Goal: Transaction & Acquisition: Purchase product/service

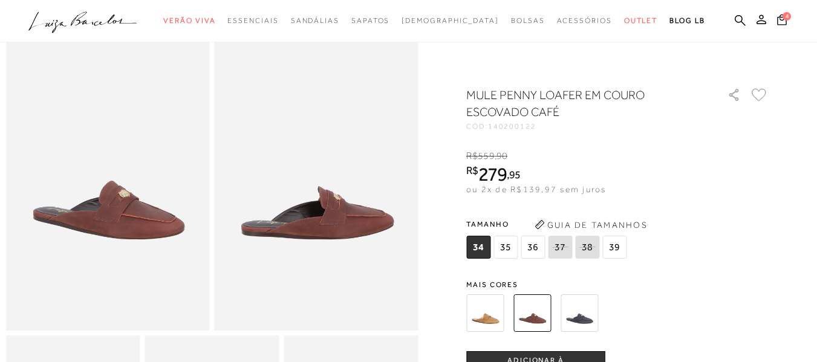
click at [590, 316] on img at bounding box center [579, 312] width 37 height 37
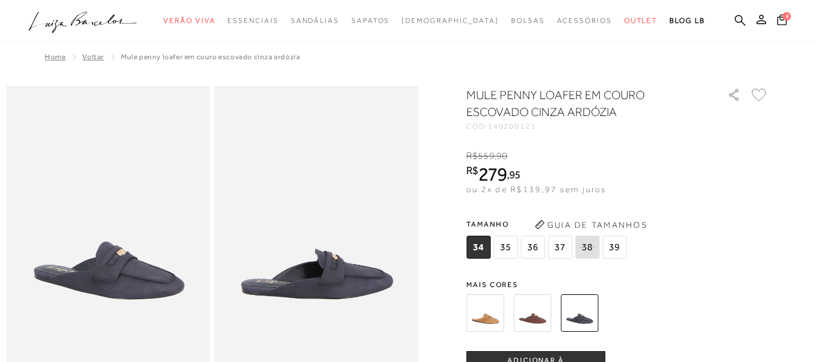
click at [528, 316] on img at bounding box center [531, 312] width 37 height 37
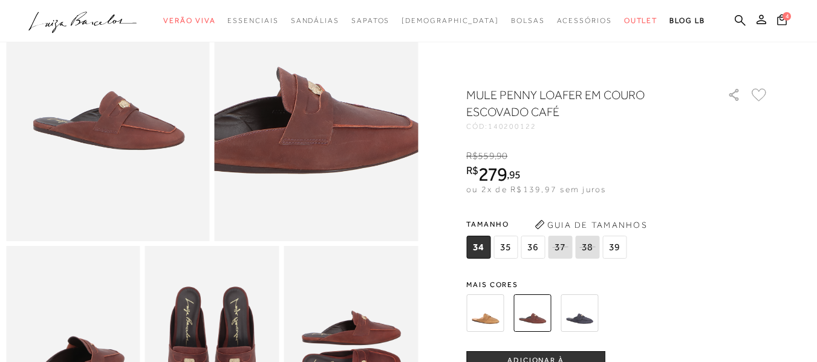
scroll to position [181, 0]
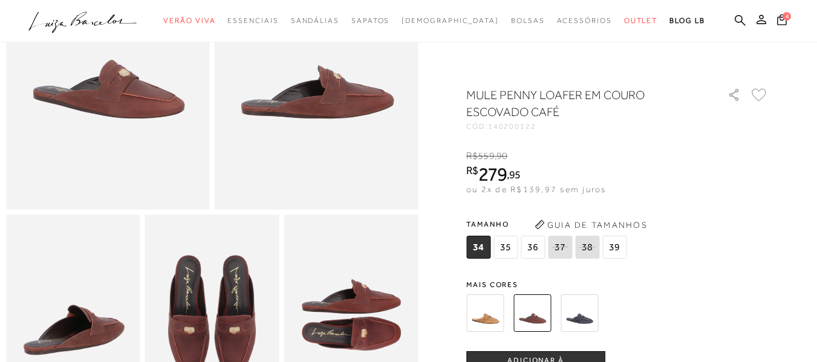
click at [210, 323] on img at bounding box center [212, 315] width 134 height 201
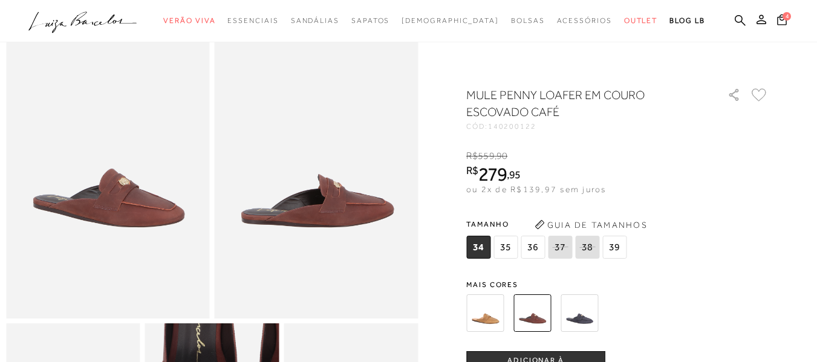
scroll to position [0, 0]
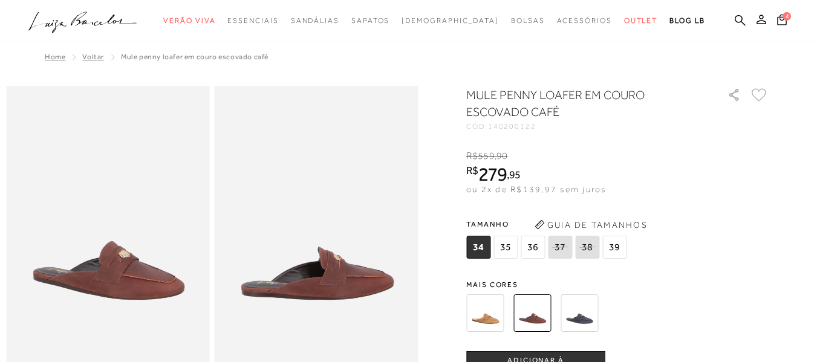
click at [777, 20] on icon at bounding box center [782, 19] width 10 height 11
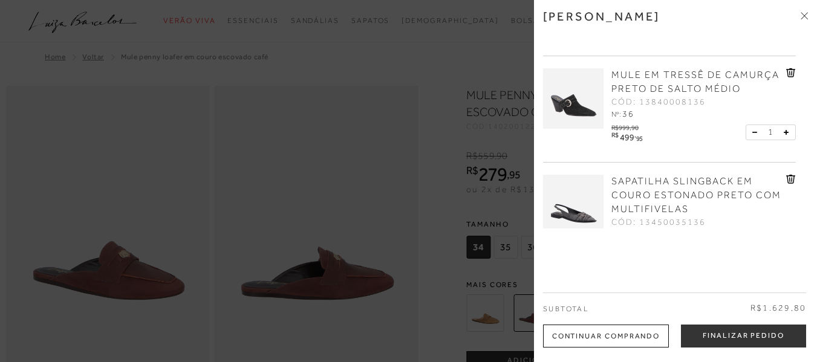
scroll to position [265, 0]
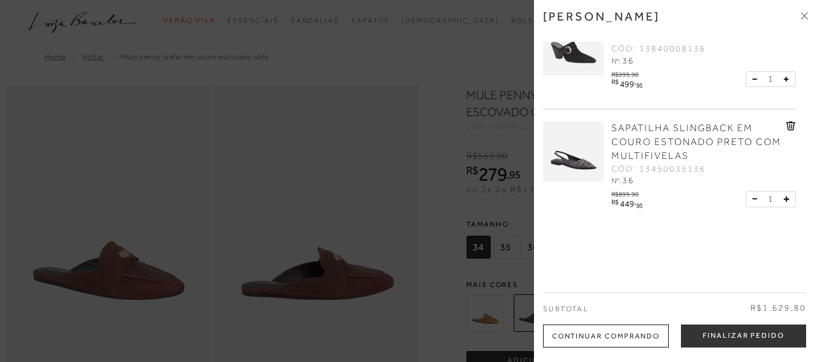
click at [583, 160] on img at bounding box center [573, 152] width 60 height 60
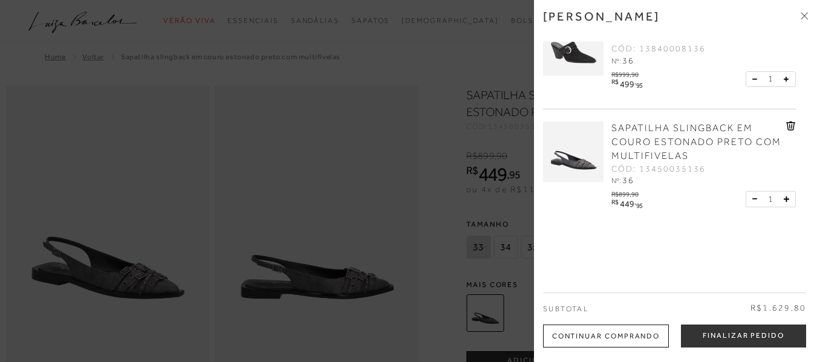
click at [330, 226] on div at bounding box center [408, 181] width 817 height 362
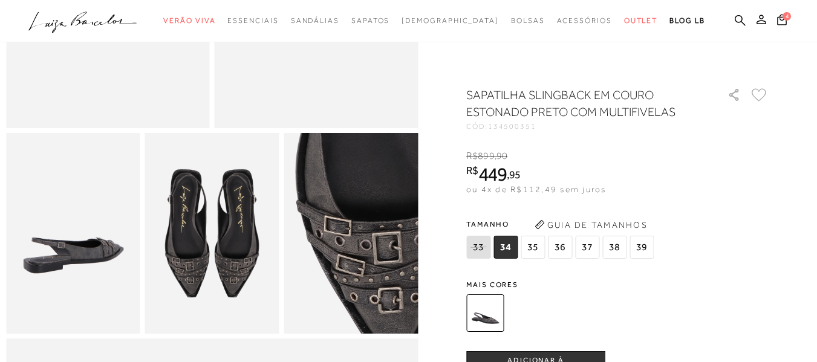
scroll to position [242, 0]
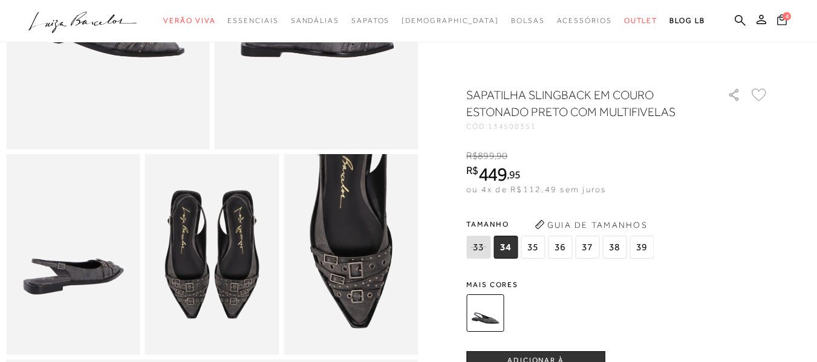
click at [777, 21] on icon at bounding box center [782, 19] width 10 height 11
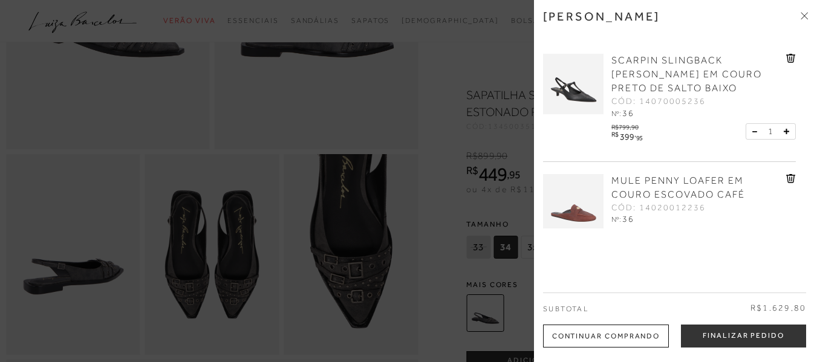
click at [579, 99] on img at bounding box center [573, 84] width 60 height 60
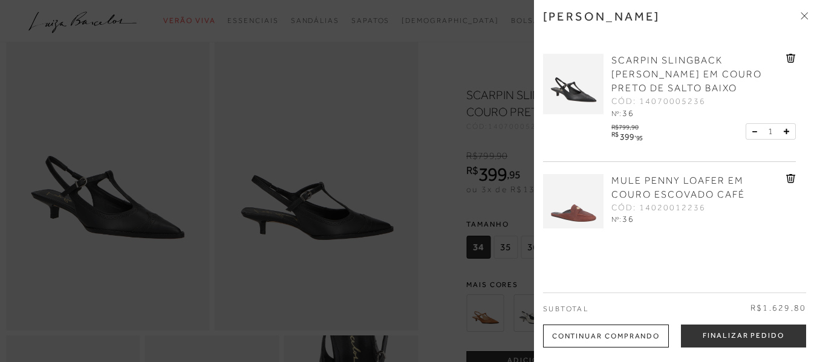
scroll to position [181, 0]
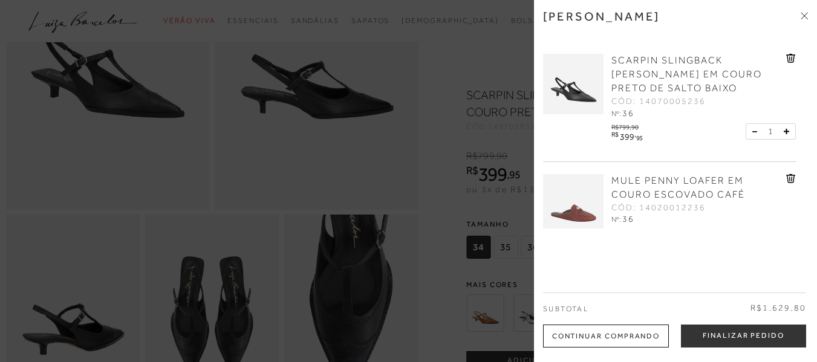
click at [301, 239] on div at bounding box center [408, 181] width 817 height 362
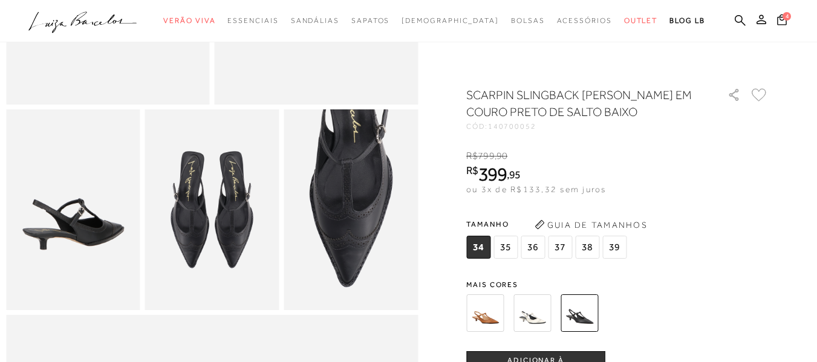
scroll to position [302, 0]
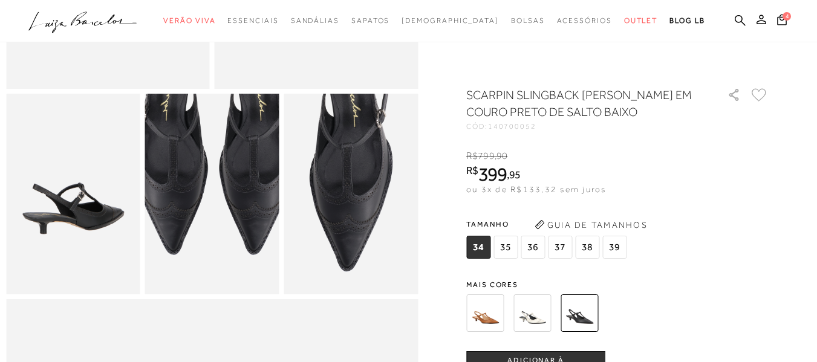
click at [210, 261] on img at bounding box center [213, 138] width 268 height 402
click at [210, 260] on img at bounding box center [214, 139] width 268 height 402
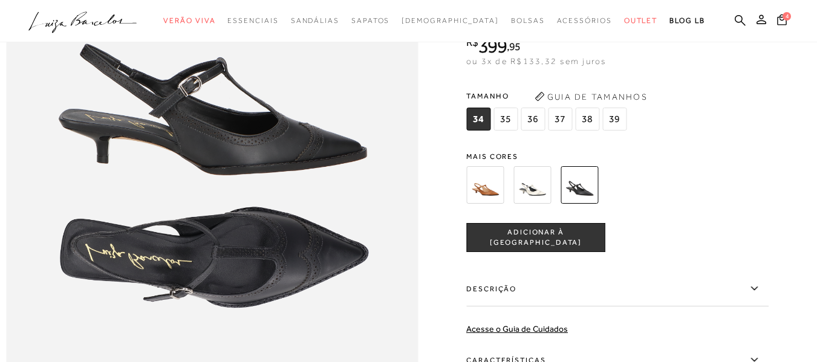
scroll to position [726, 0]
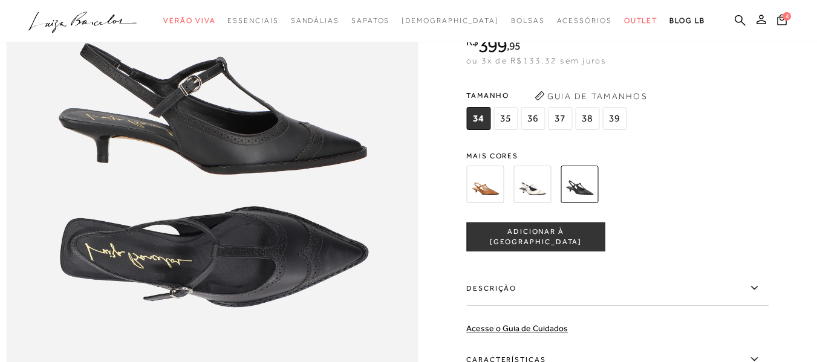
click at [773, 25] on button "4" at bounding box center [781, 21] width 17 height 16
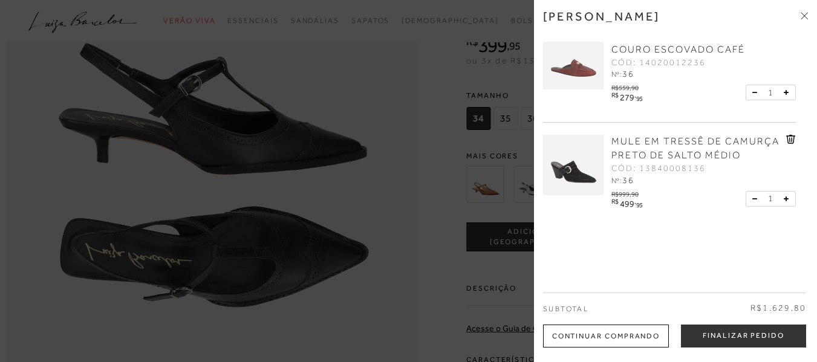
scroll to position [144, 0]
click at [788, 140] on icon at bounding box center [791, 140] width 10 height 9
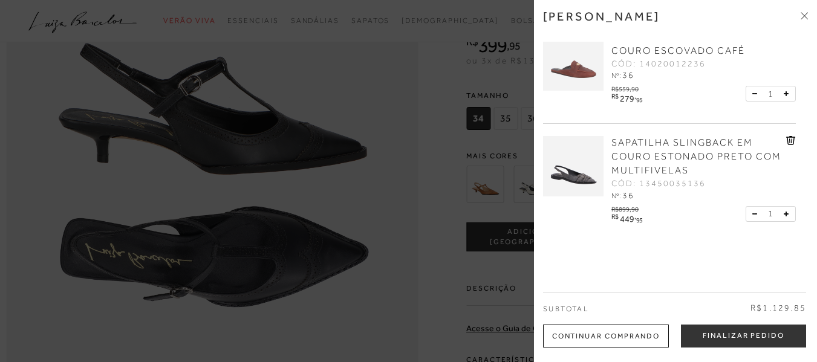
scroll to position [23, 0]
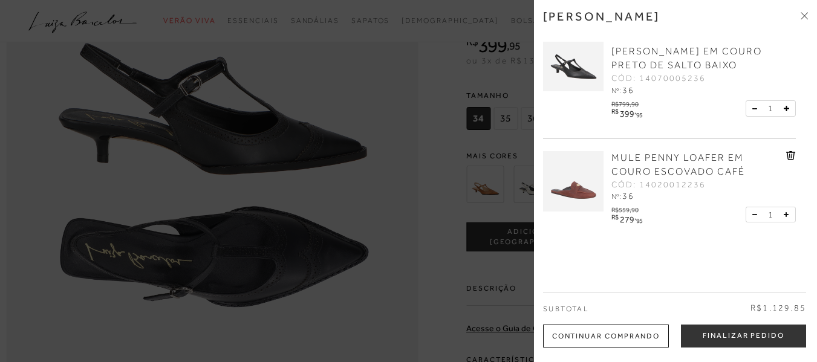
click at [789, 157] on icon at bounding box center [789, 156] width 1 height 5
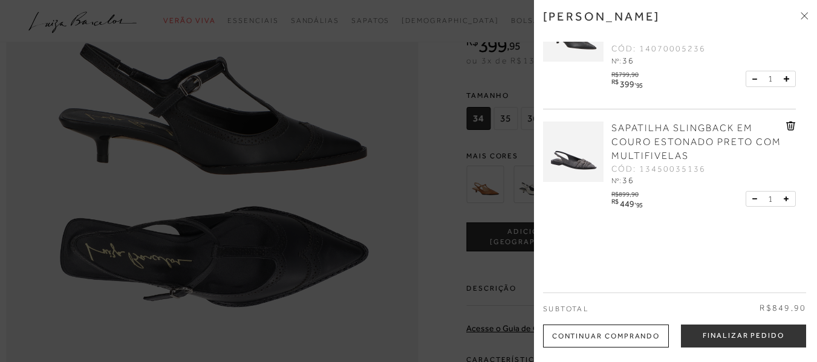
click at [788, 126] on icon at bounding box center [791, 126] width 10 height 9
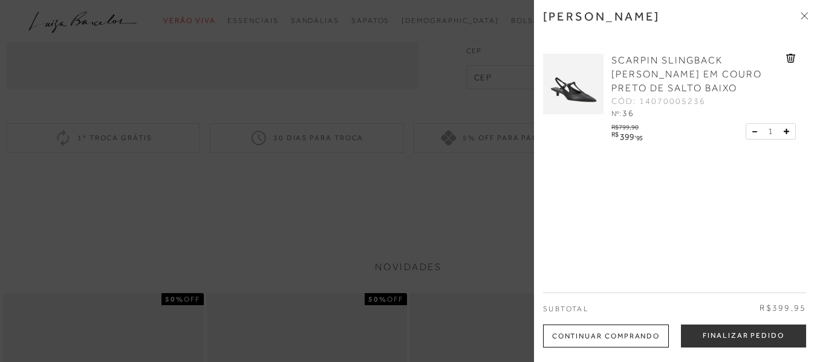
scroll to position [1149, 0]
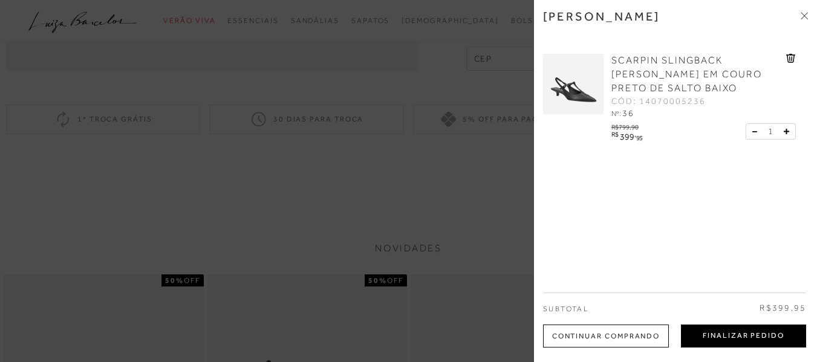
click at [733, 335] on button "Finalizar Pedido" at bounding box center [743, 336] width 125 height 23
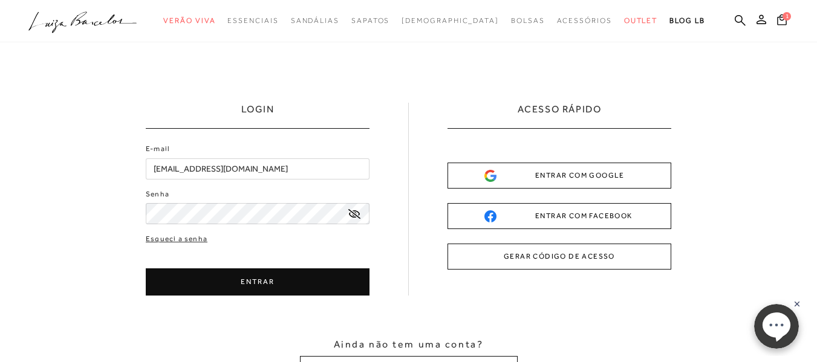
click at [249, 281] on button "ENTRAR" at bounding box center [258, 281] width 224 height 27
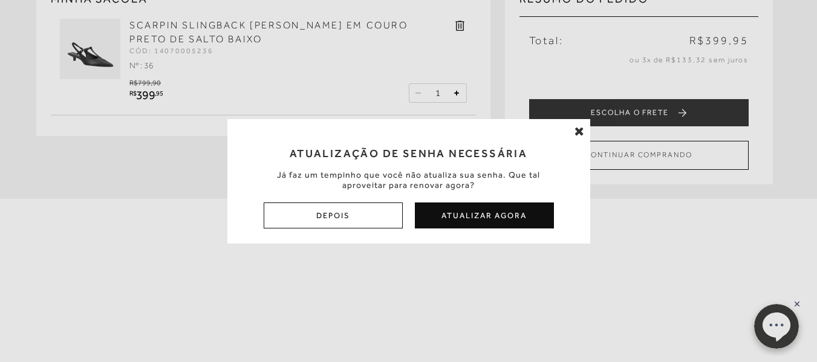
scroll to position [121, 0]
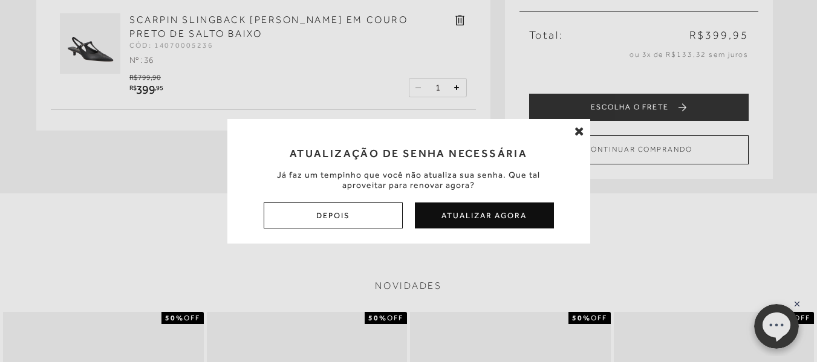
click at [363, 212] on button "Depois" at bounding box center [333, 216] width 139 height 26
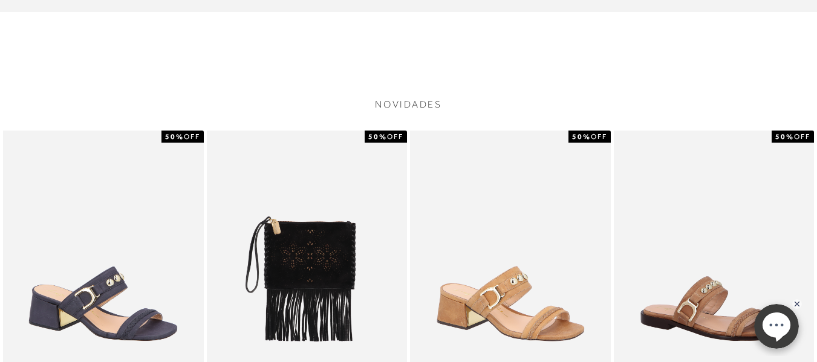
scroll to position [0, 0]
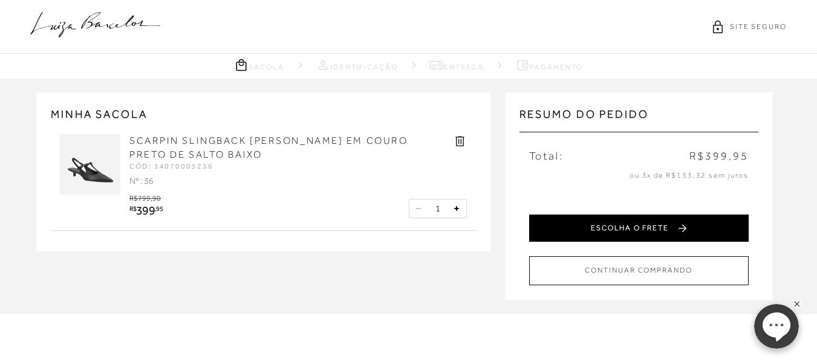
click at [637, 228] on button "ESCOLHA O FRETE" at bounding box center [638, 228] width 219 height 27
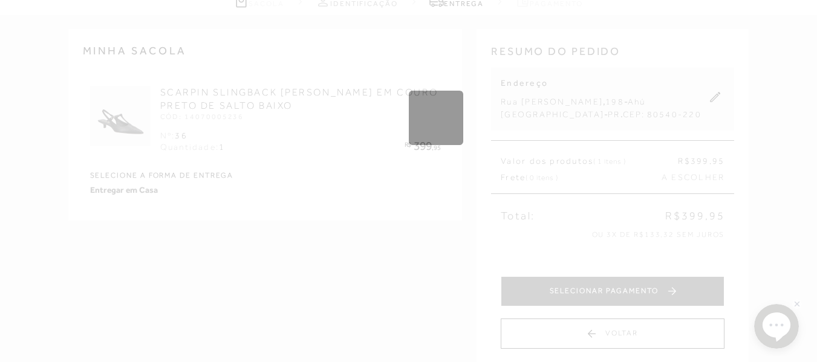
scroll to position [121, 0]
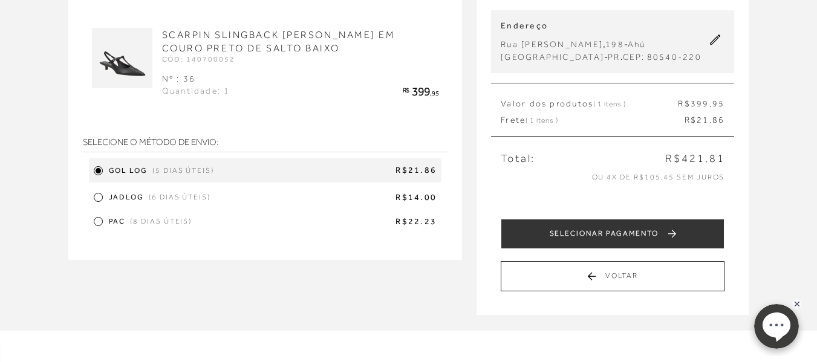
click at [99, 198] on div at bounding box center [98, 197] width 5 height 5
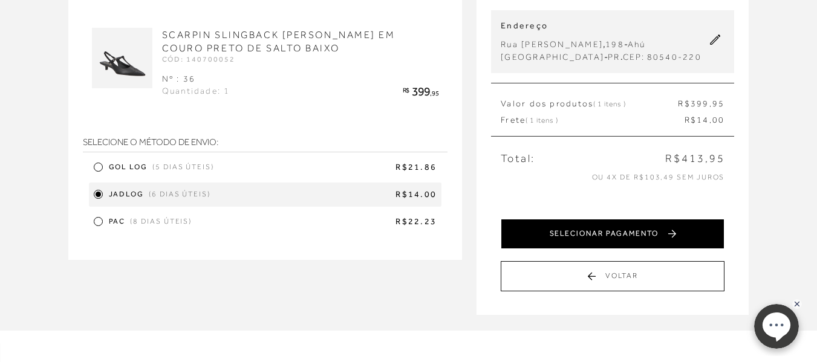
click at [620, 235] on button "SELECIONAR PAGAMENTO" at bounding box center [613, 234] width 224 height 30
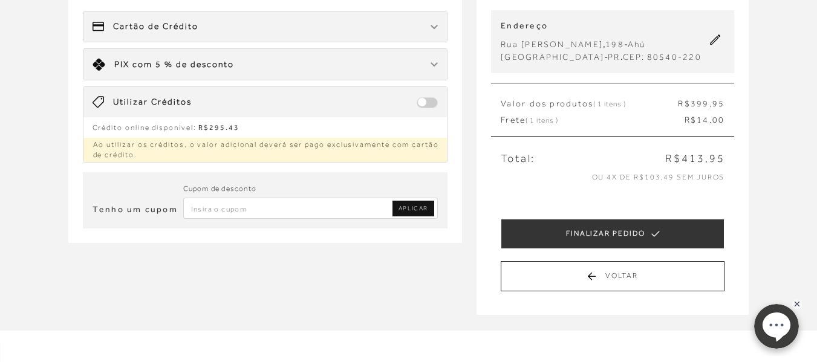
click at [412, 208] on span "APLICAR" at bounding box center [413, 208] width 30 height 8
click at [431, 103] on span at bounding box center [427, 102] width 21 height 11
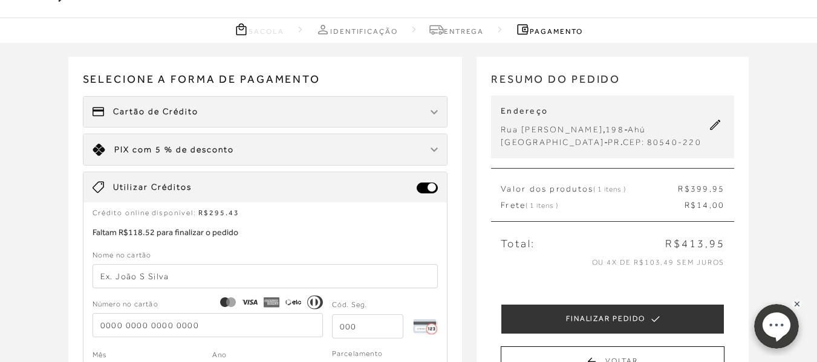
scroll to position [0, 0]
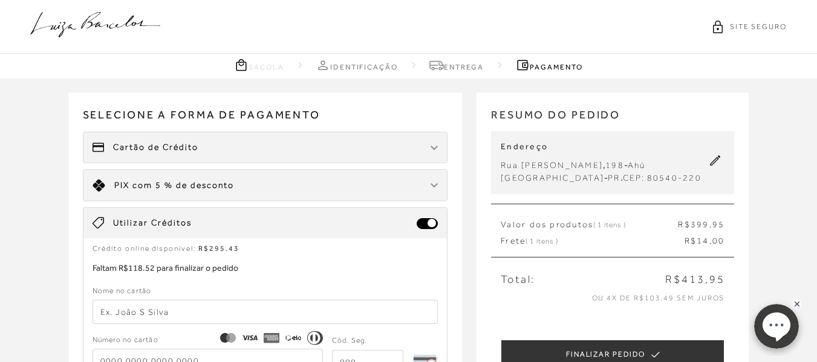
click at [311, 180] on div "Limite: R$ 5.000,00 PIX com 5 % de desconto" at bounding box center [265, 185] width 364 height 31
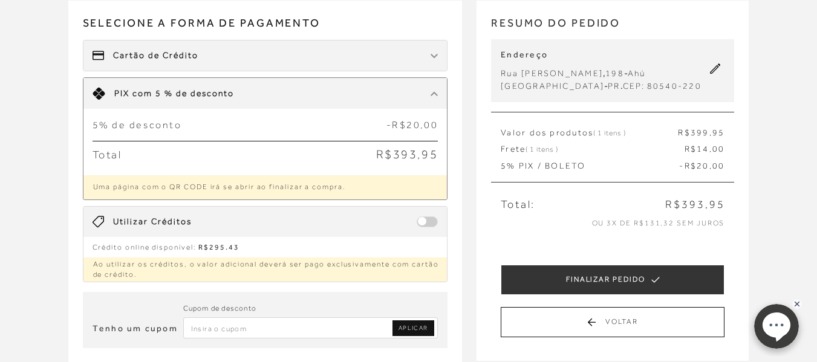
scroll to position [121, 0]
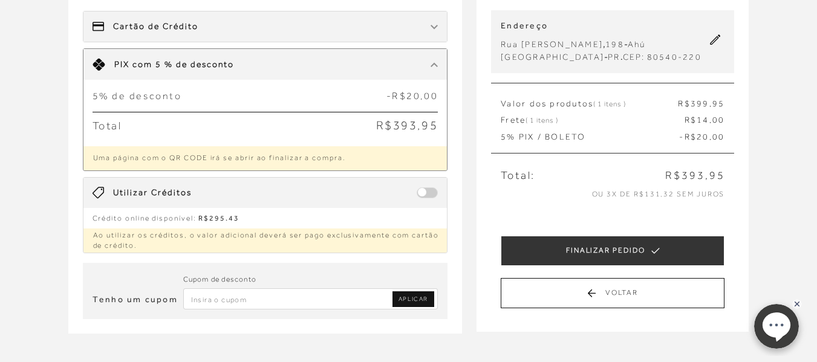
click at [435, 192] on span at bounding box center [427, 192] width 21 height 11
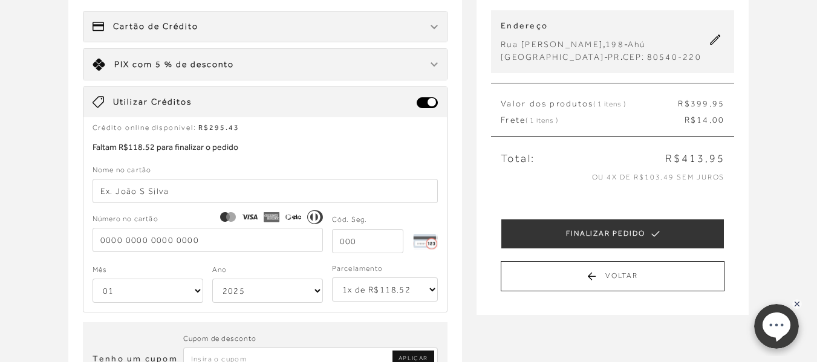
click at [196, 186] on input "text" at bounding box center [266, 191] width 346 height 24
type input "o"
